Goal: Task Accomplishment & Management: Use online tool/utility

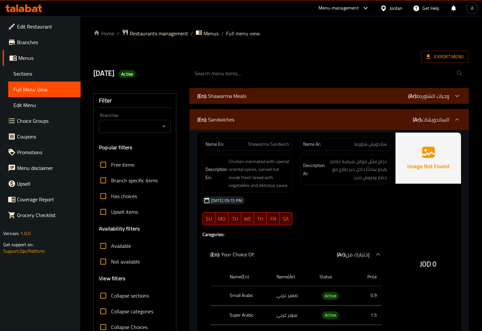
scroll to position [3987, 0]
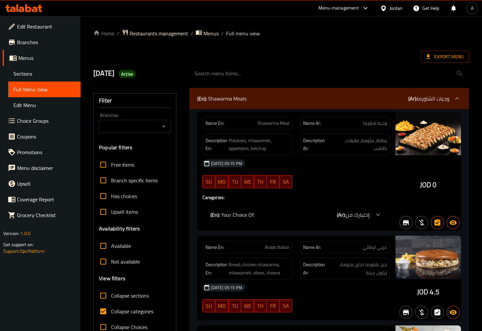
click at [141, 306] on label "Collapse categories" at bounding box center [124, 312] width 58 height 16
click at [111, 306] on input "Collapse categories" at bounding box center [103, 312] width 16 height 16
checkbox input "false"
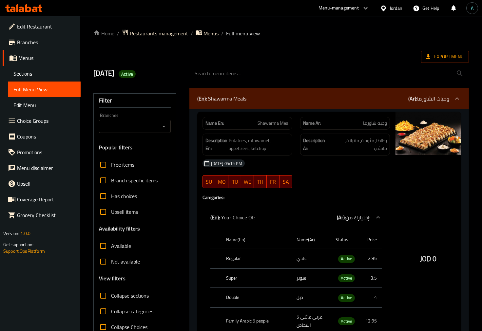
click at [443, 60] on span "Export Menu" at bounding box center [444, 57] width 37 height 8
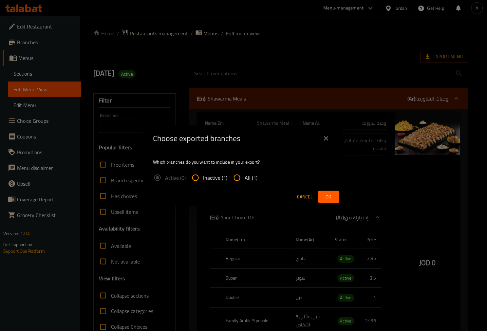
click at [238, 175] on input "All (1)" at bounding box center [237, 178] width 16 height 16
radio input "true"
click at [328, 196] on span "Ok" at bounding box center [329, 197] width 10 height 8
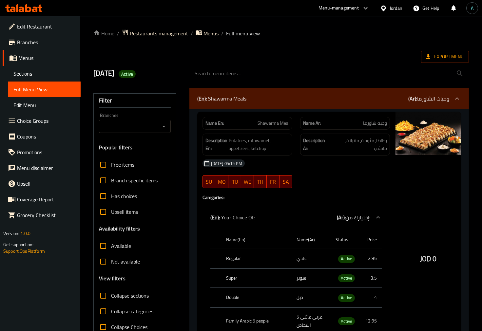
click at [30, 7] on icon at bounding box center [23, 8] width 37 height 8
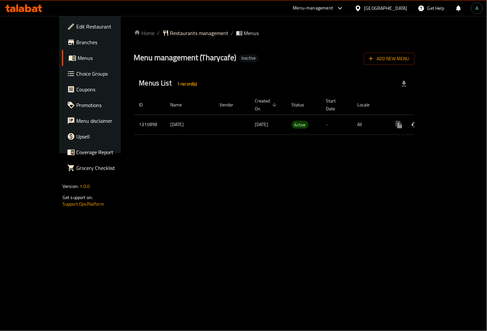
click at [450, 121] on icon "enhanced table" at bounding box center [446, 125] width 8 height 8
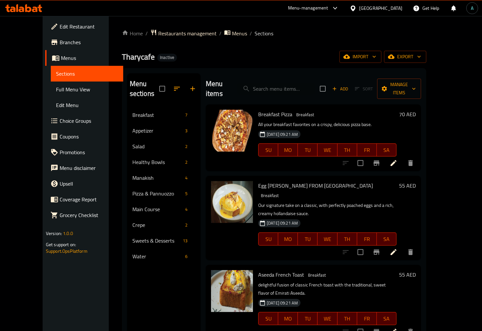
click at [56, 89] on span "Full Menu View" at bounding box center [87, 89] width 62 height 8
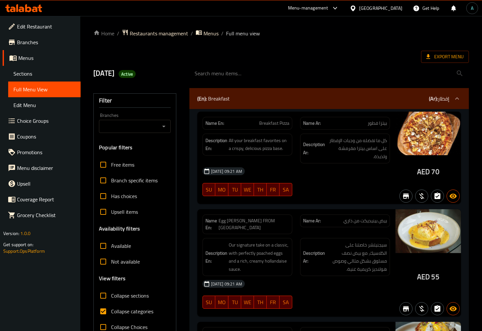
click at [125, 310] on span "Collapse categories" at bounding box center [132, 311] width 42 height 8
click at [111, 310] on input "Collapse categories" at bounding box center [103, 312] width 16 height 16
checkbox input "false"
click at [428, 172] on div "AED 70" at bounding box center [427, 158] width 65 height 93
copy span "AED"
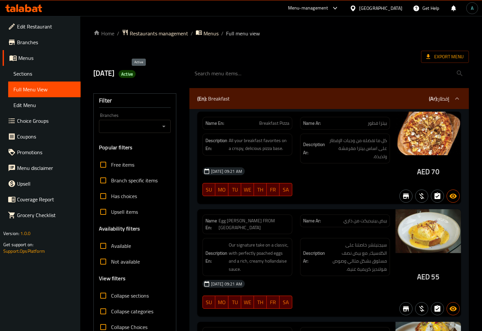
click at [136, 74] on span "Active" at bounding box center [127, 74] width 17 height 6
copy span "Active"
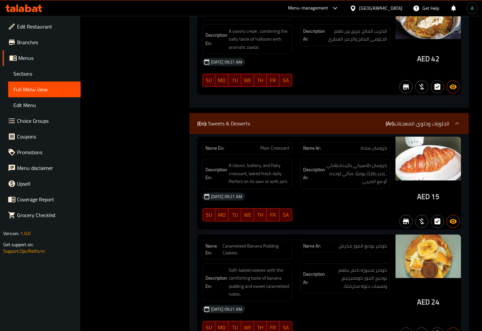
scroll to position [3238, 0]
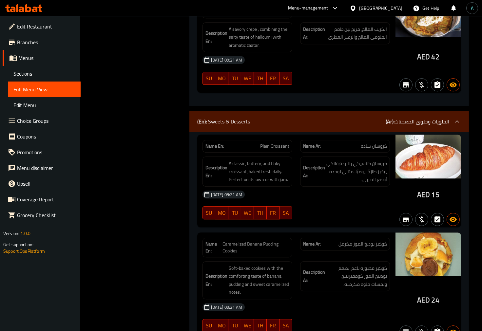
click at [273, 143] on span "Plain Croissant" at bounding box center [274, 146] width 29 height 7
copy span "Plain Croissant"
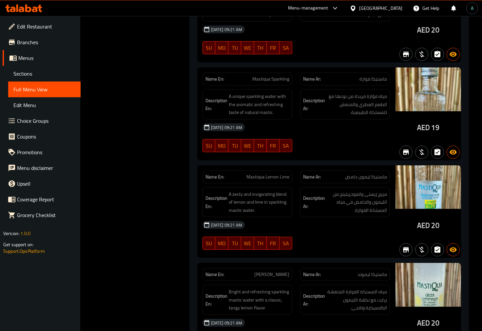
scroll to position [4937, 0]
